Goal: Task Accomplishment & Management: Use online tool/utility

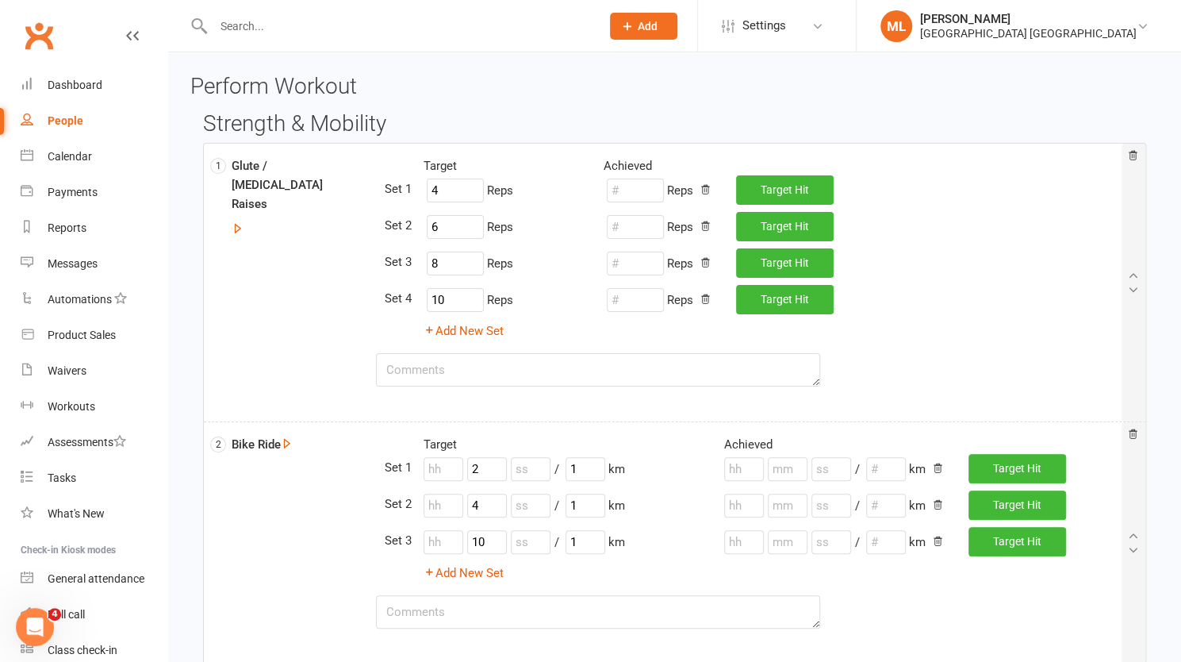
scroll to position [175, 0]
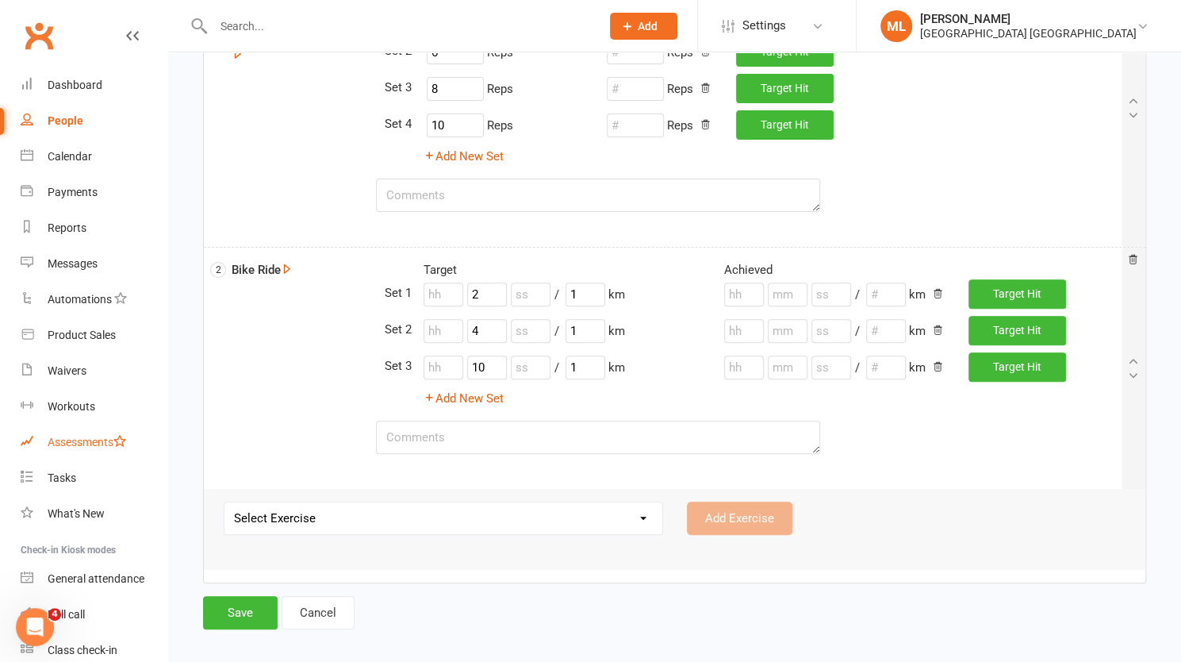
click at [98, 447] on div "Assessments" at bounding box center [87, 442] width 79 height 13
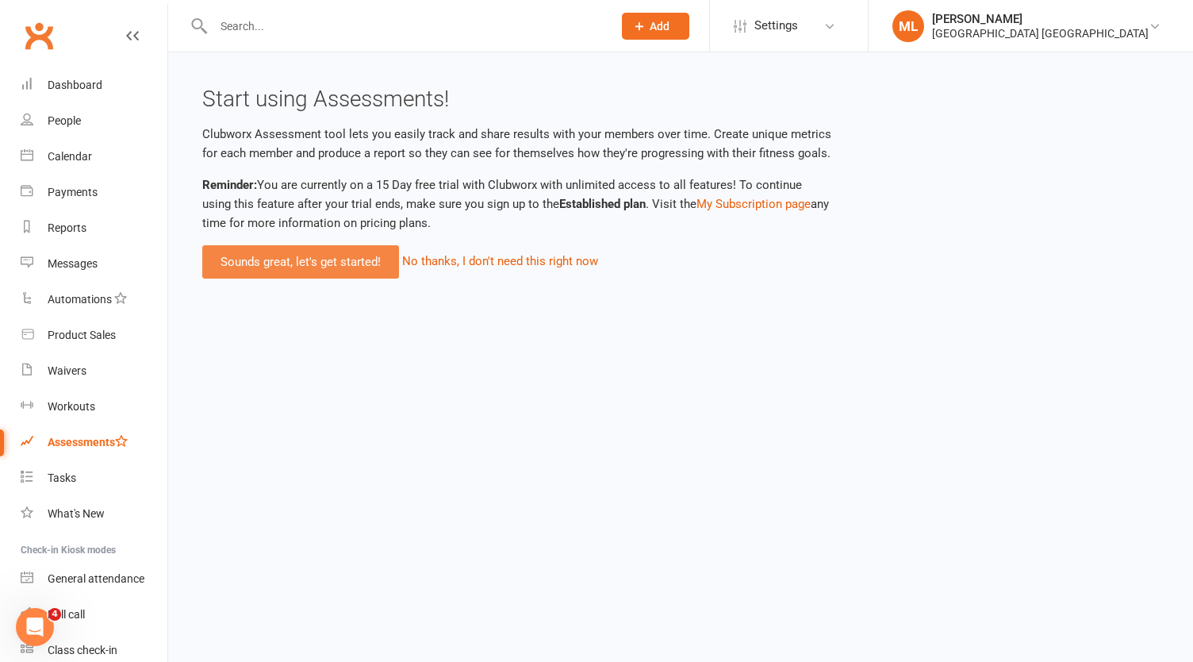
click at [311, 255] on link "Sounds great, let's get started!" at bounding box center [300, 261] width 197 height 33
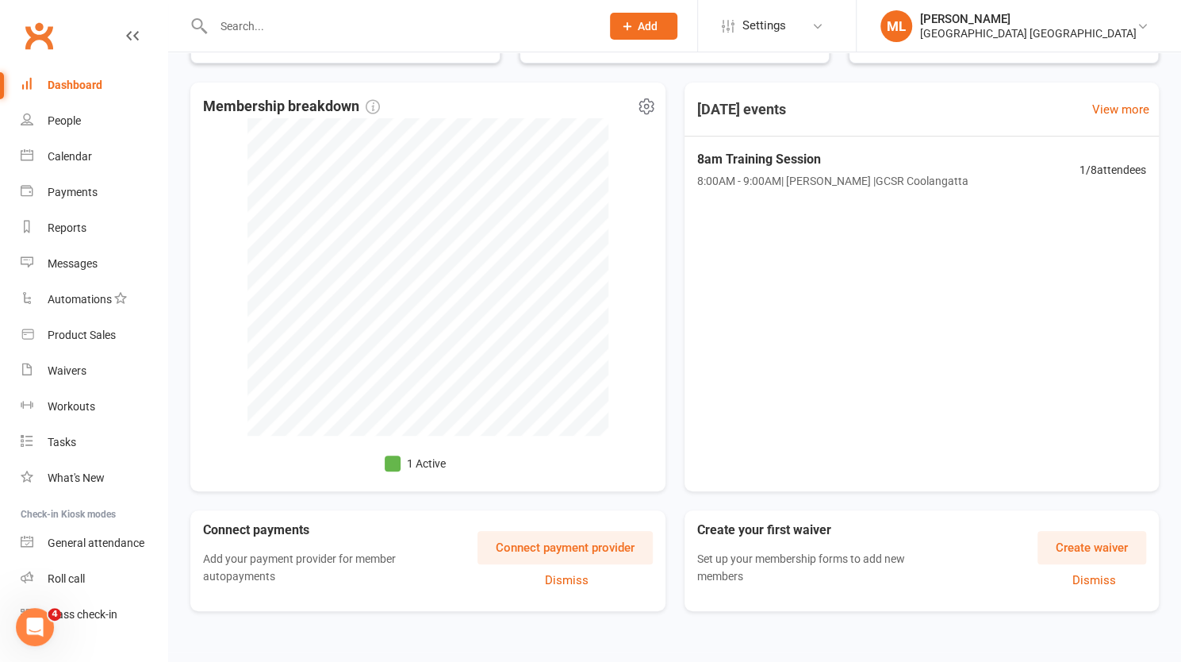
scroll to position [351, 0]
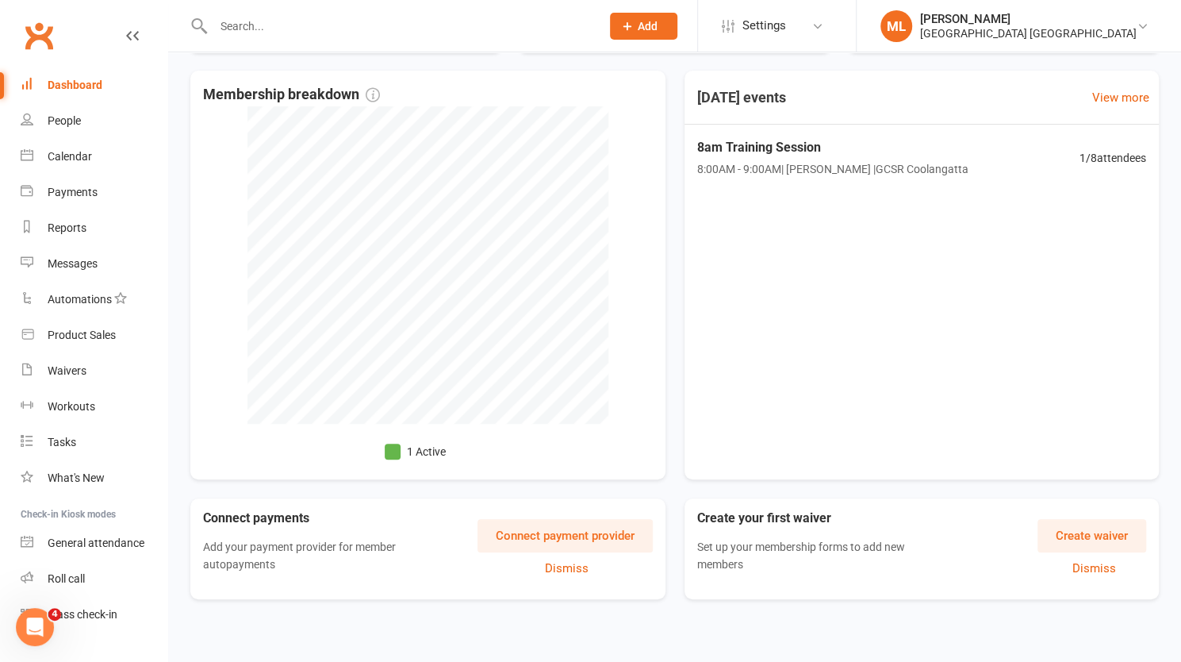
click at [1089, 535] on button "Create waiver" at bounding box center [1092, 535] width 109 height 33
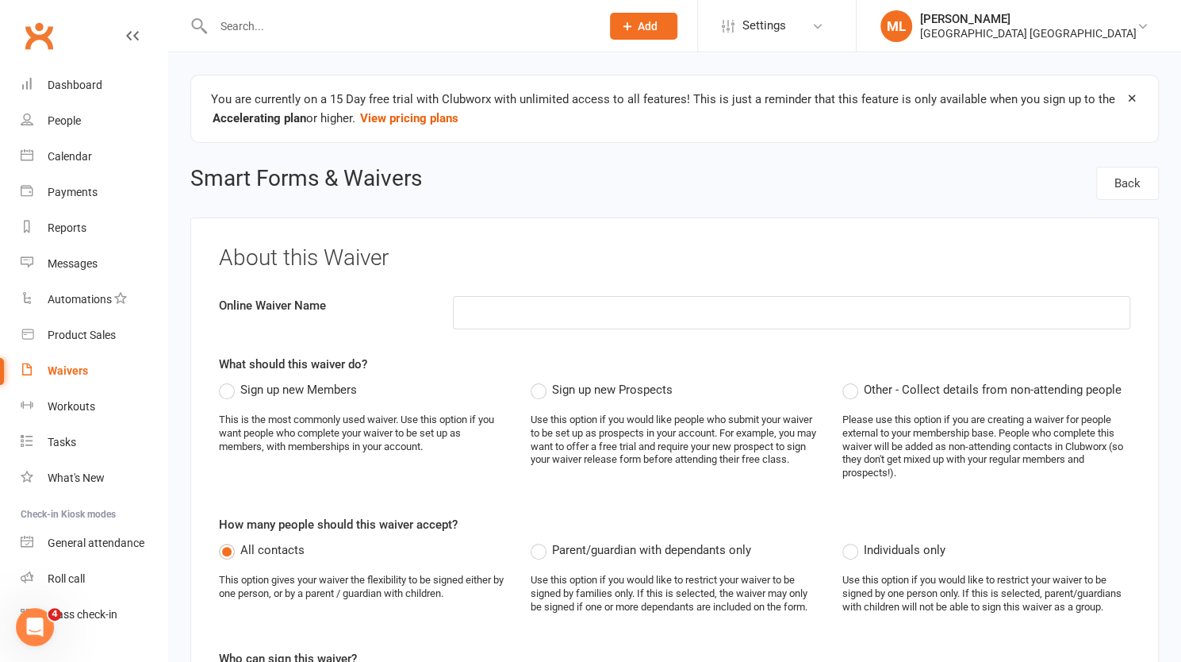
click at [522, 309] on input at bounding box center [792, 312] width 678 height 33
type input "Rehab Gym Membership"
